Goal: Navigation & Orientation: Find specific page/section

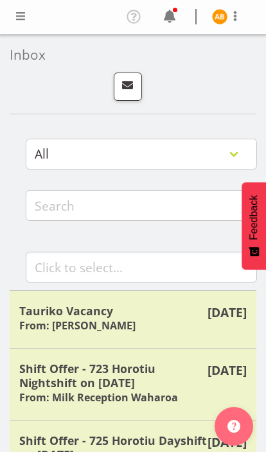
click at [159, 319] on div "Tauriko Vacancy From: [PERSON_NAME]" at bounding box center [132, 319] width 227 height 31
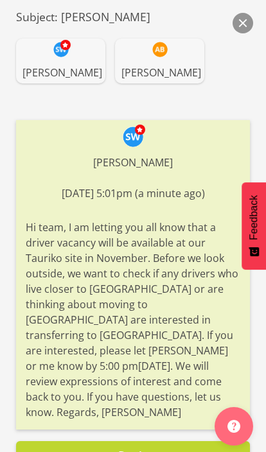
click at [243, 27] on button "button" at bounding box center [243, 23] width 21 height 21
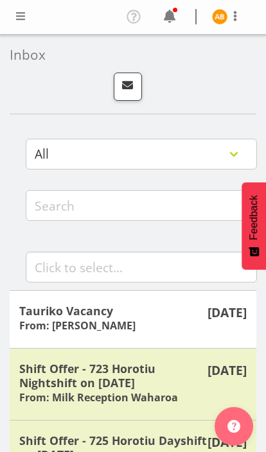
click at [17, 21] on span at bounding box center [20, 15] width 15 height 15
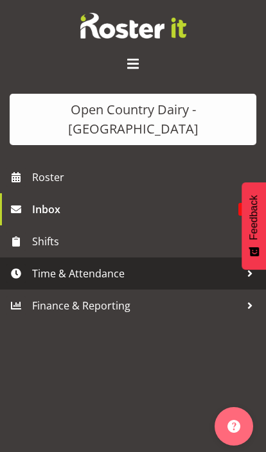
click at [68, 264] on span "Time & Attendance" at bounding box center [136, 273] width 208 height 19
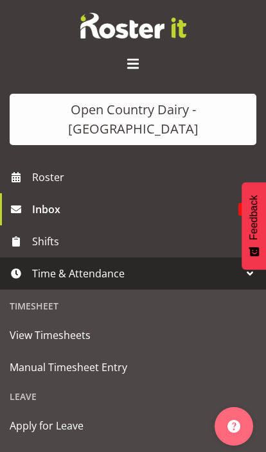
click at [44, 168] on span "Roster" at bounding box center [145, 177] width 227 height 19
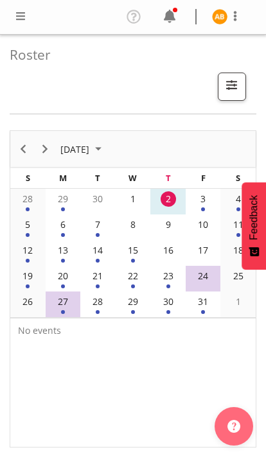
click at [209, 199] on div "3" at bounding box center [202, 198] width 15 height 15
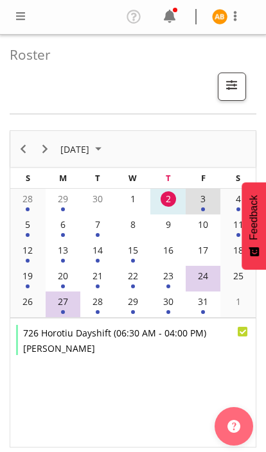
click at [163, 17] on span at bounding box center [169, 16] width 21 height 21
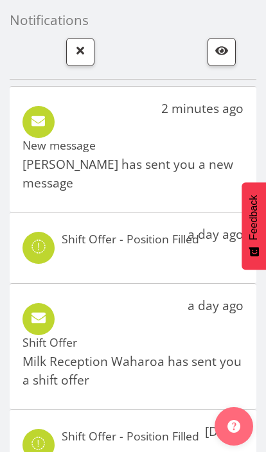
click at [84, 48] on span "button" at bounding box center [80, 50] width 17 height 17
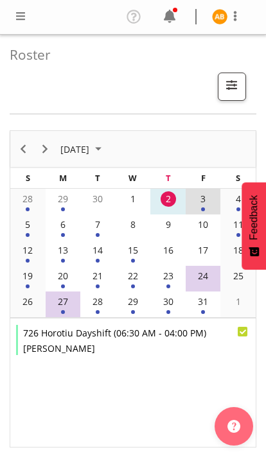
click at [166, 13] on span at bounding box center [169, 16] width 21 height 21
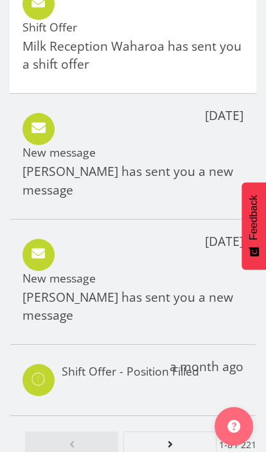
scroll to position [512, 0]
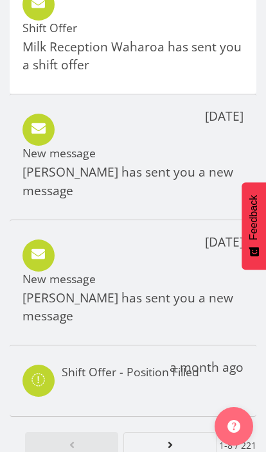
click at [169, 443] on span "Next page" at bounding box center [170, 445] width 15 height 15
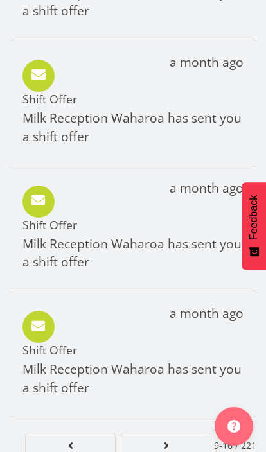
scroll to position [565, 0]
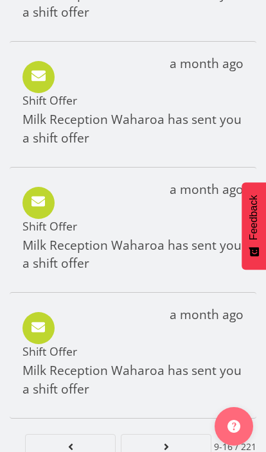
click at [168, 439] on span "Page 3." at bounding box center [166, 446] width 15 height 15
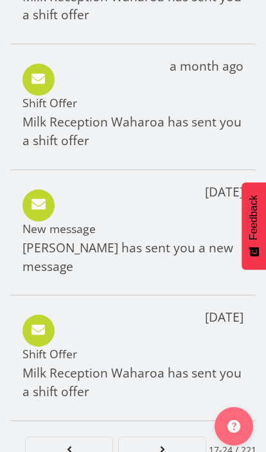
scroll to position [670, 0]
